Goal: Task Accomplishment & Management: Manage account settings

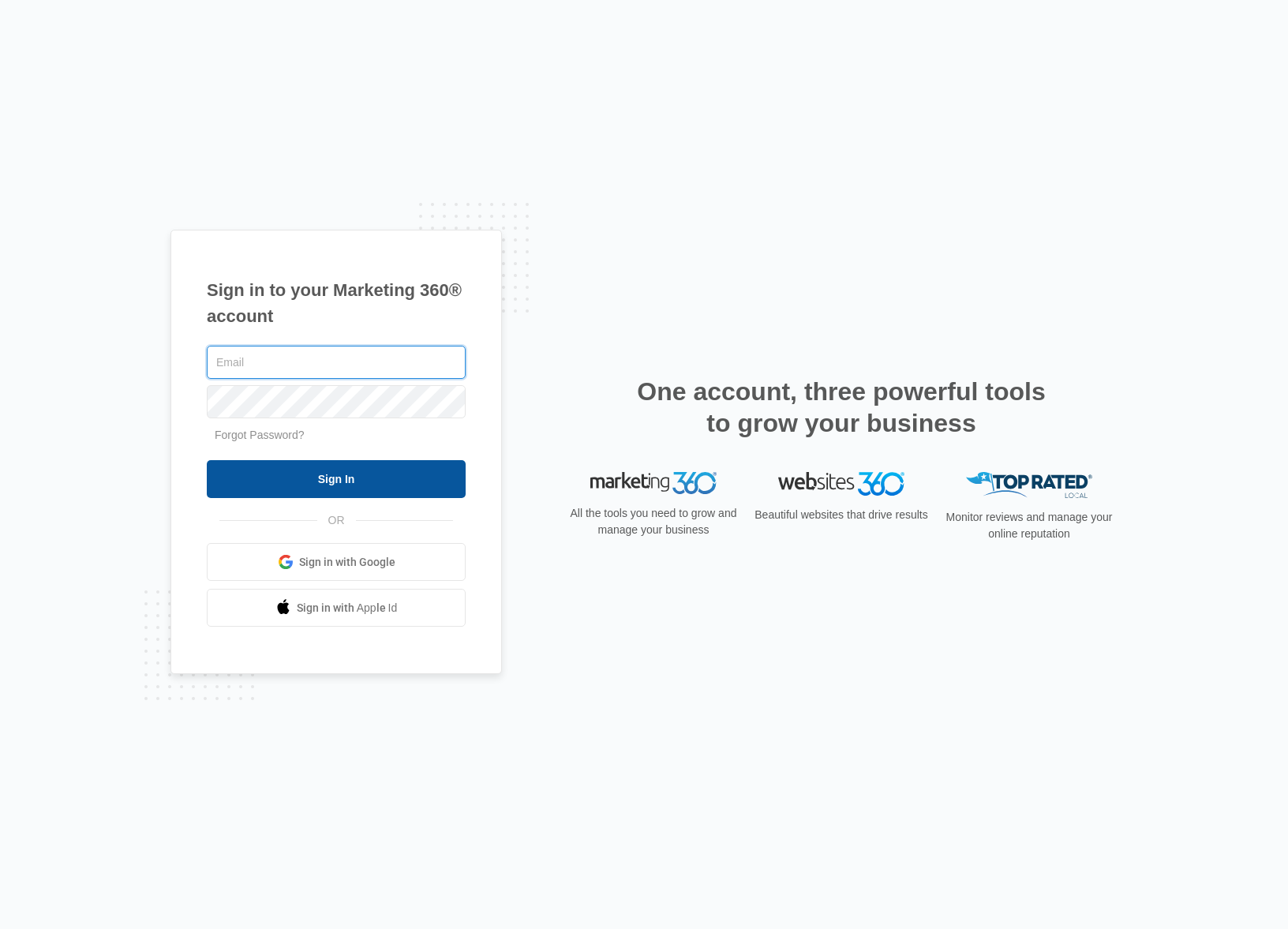
type input "[EMAIL_ADDRESS][DOMAIN_NAME]"
click at [349, 478] on input "Sign In" at bounding box center [336, 478] width 259 height 38
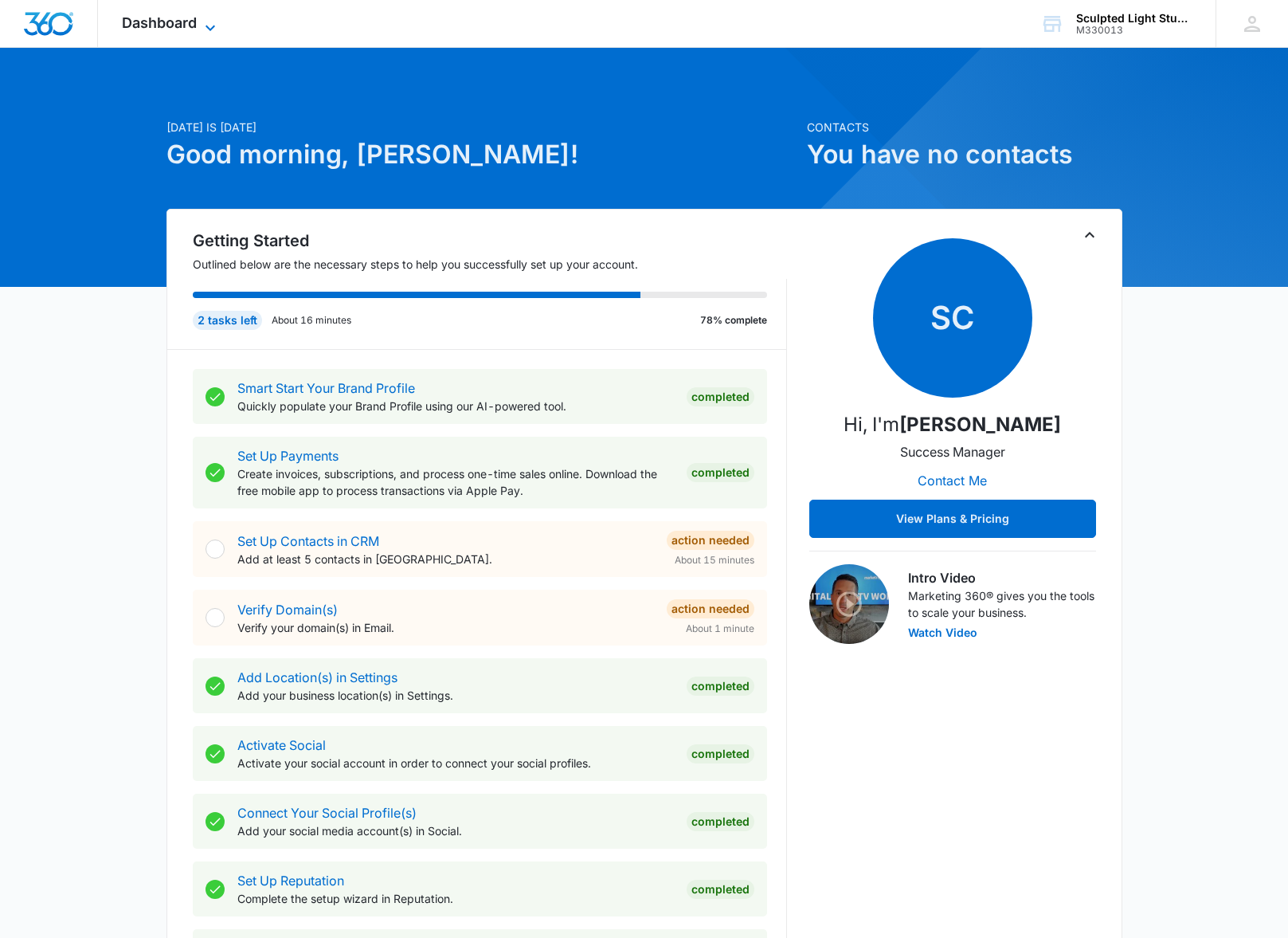
click at [173, 21] on span "Dashboard" at bounding box center [159, 23] width 75 height 17
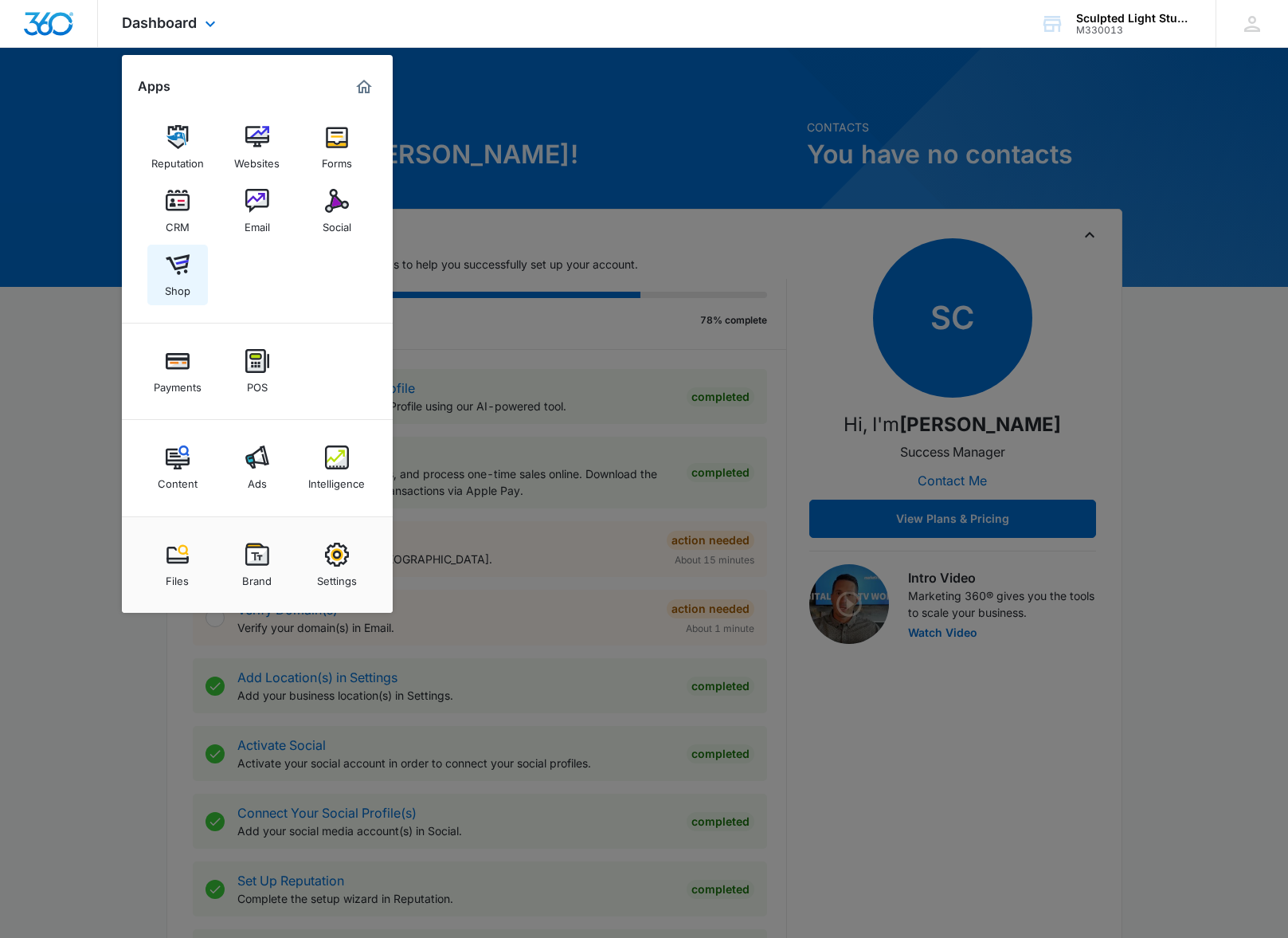
click at [183, 268] on img at bounding box center [178, 264] width 24 height 24
